Goal: Communication & Community: Connect with others

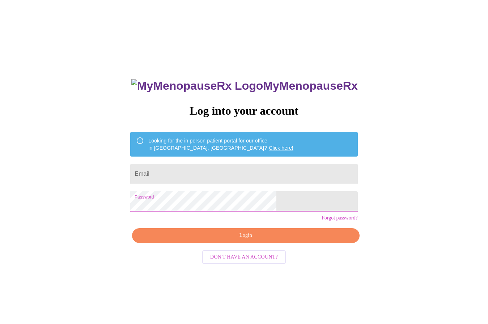
click at [248, 240] on span "Login" at bounding box center [245, 235] width 211 height 9
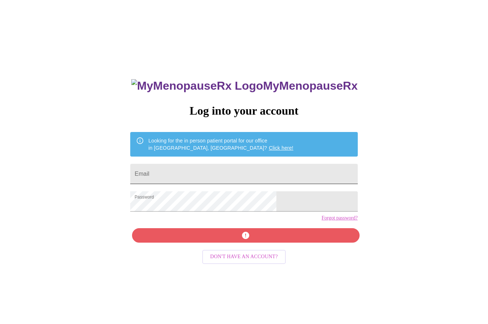
click at [198, 176] on input "Email" at bounding box center [243, 174] width 227 height 20
type input "[EMAIL_ADDRESS][DOMAIN_NAME]"
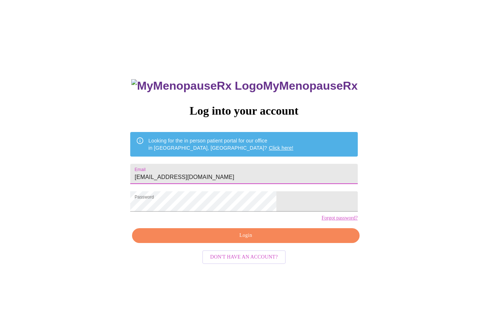
click at [258, 240] on span "Login" at bounding box center [245, 235] width 211 height 9
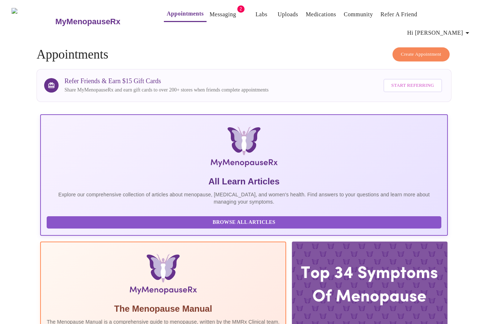
click at [209, 15] on link "Messaging" at bounding box center [222, 14] width 26 height 10
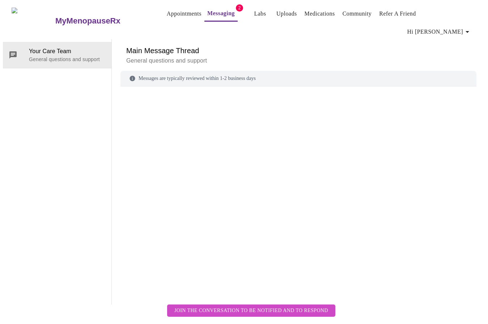
scroll to position [27, 0]
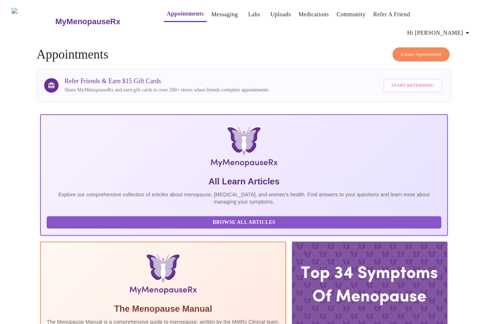
click at [216, 16] on link "Messaging" at bounding box center [224, 14] width 26 height 10
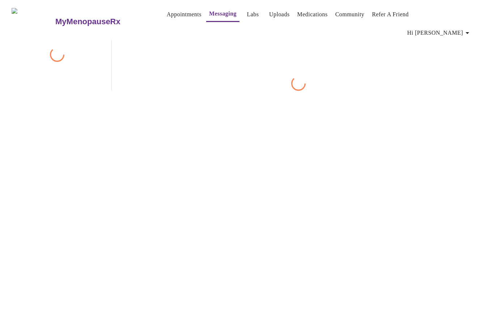
scroll to position [27, 0]
